Goal: Entertainment & Leisure: Consume media (video, audio)

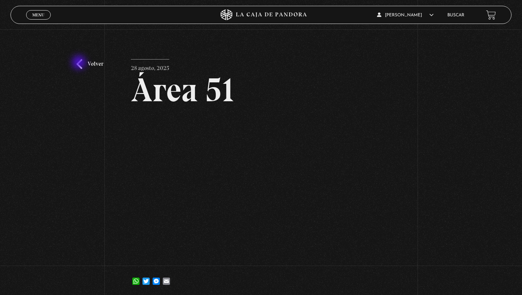
click at [80, 63] on link "Volver" at bounding box center [89, 64] width 27 height 10
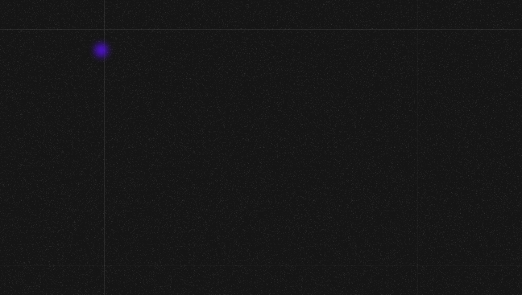
scroll to position [483, 0]
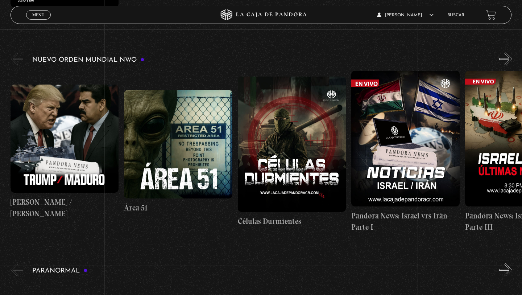
drag, startPoint x: 163, startPoint y: 133, endPoint x: 430, endPoint y: -21, distance: 308.5
click at [173, 132] on figure at bounding box center [178, 144] width 108 height 108
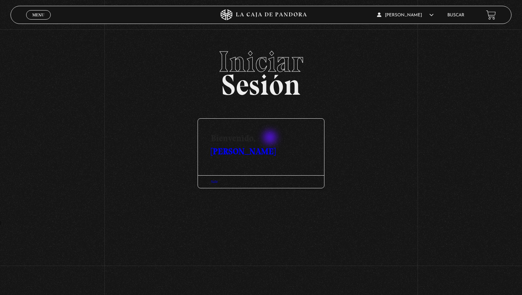
click at [271, 146] on link "[PERSON_NAME]" at bounding box center [243, 151] width 65 height 11
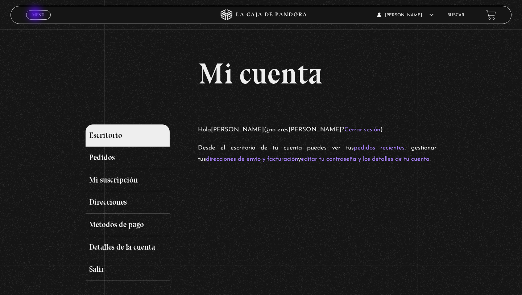
click at [38, 17] on span "Menu" at bounding box center [38, 15] width 12 height 4
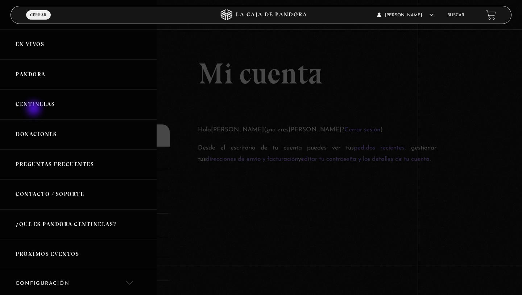
click at [34, 109] on link "Centinelas" at bounding box center [78, 104] width 157 height 30
click at [31, 103] on link "Centinelas" at bounding box center [78, 104] width 157 height 30
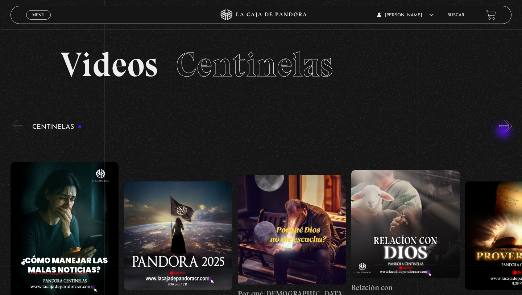
click at [504, 132] on button "»" at bounding box center [505, 126] width 13 height 13
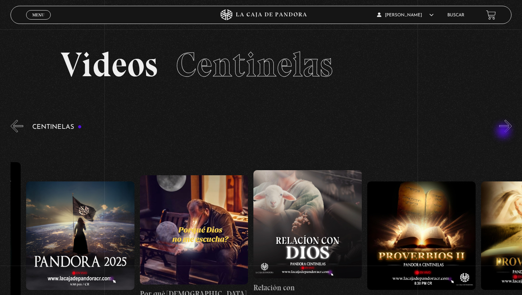
click at [504, 132] on button "»" at bounding box center [505, 126] width 13 height 13
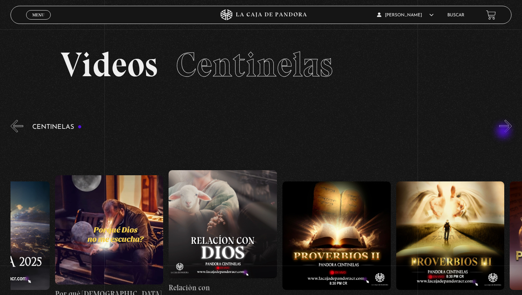
click at [504, 132] on button "»" at bounding box center [505, 126] width 13 height 13
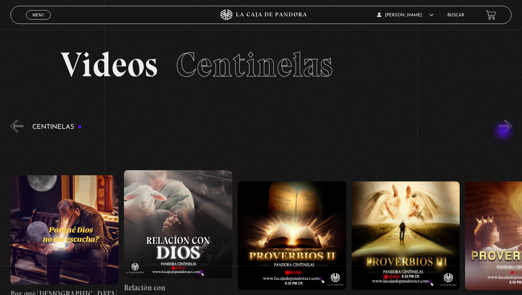
click at [504, 132] on button "»" at bounding box center [505, 126] width 13 height 13
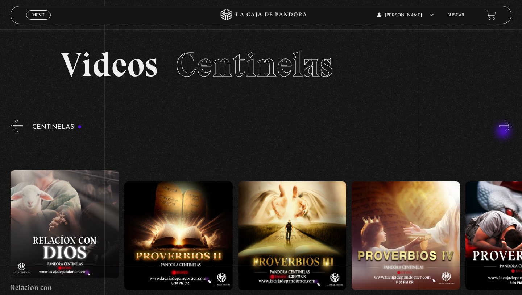
click at [504, 132] on button "»" at bounding box center [505, 126] width 13 height 13
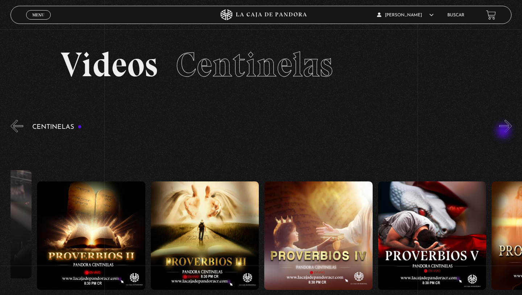
click at [504, 132] on button "»" at bounding box center [505, 126] width 13 height 13
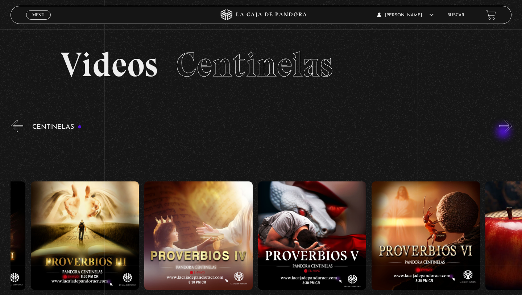
click at [504, 132] on button "»" at bounding box center [505, 126] width 13 height 13
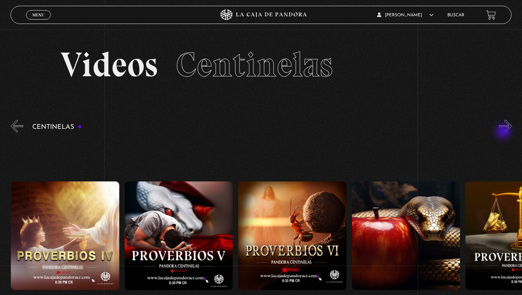
scroll to position [0, 682]
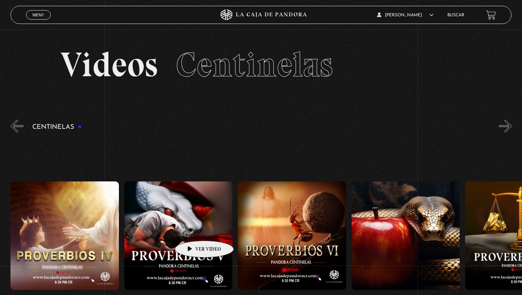
click at [192, 229] on figure at bounding box center [178, 235] width 108 height 108
